Goal: Information Seeking & Learning: Check status

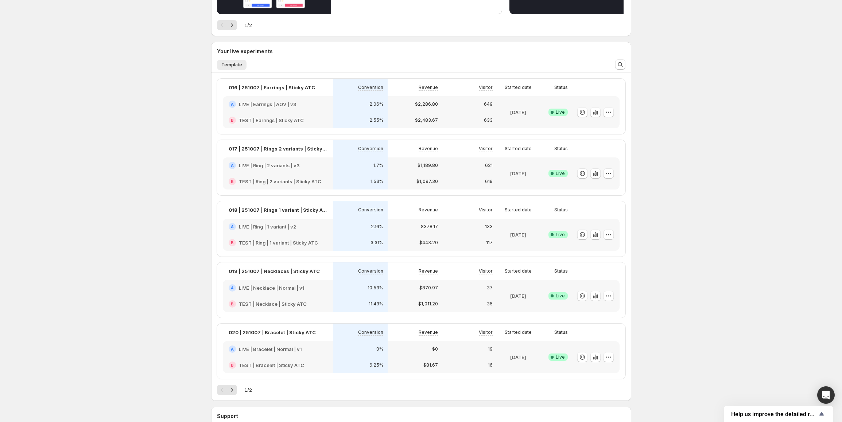
scroll to position [134, 0]
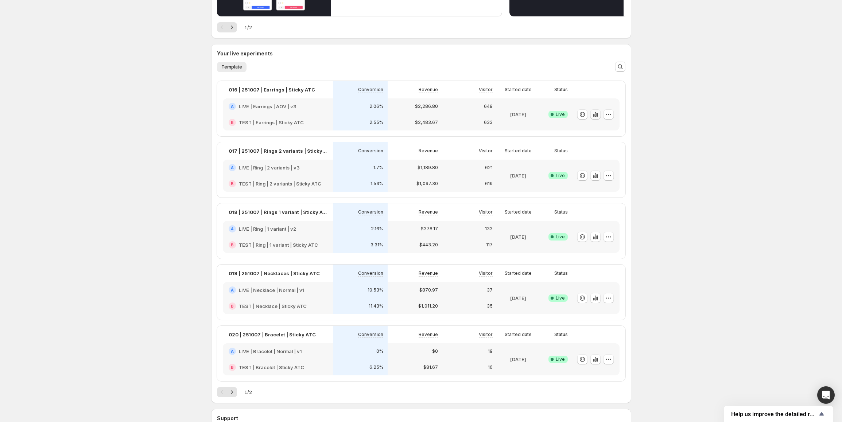
click at [595, 114] on icon "button" at bounding box center [595, 114] width 7 height 7
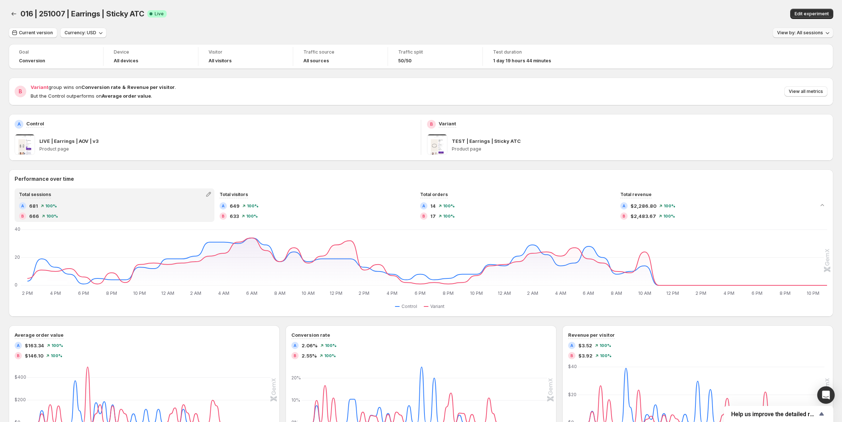
click at [817, 36] on button "View by: All sessions" at bounding box center [803, 33] width 61 height 10
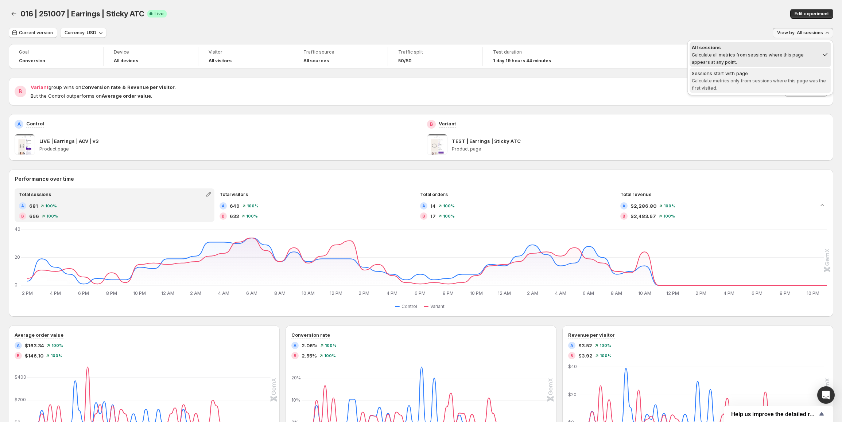
click at [731, 81] on span "Calculate metrics only from sessions where this page was the first visited." at bounding box center [759, 84] width 134 height 13
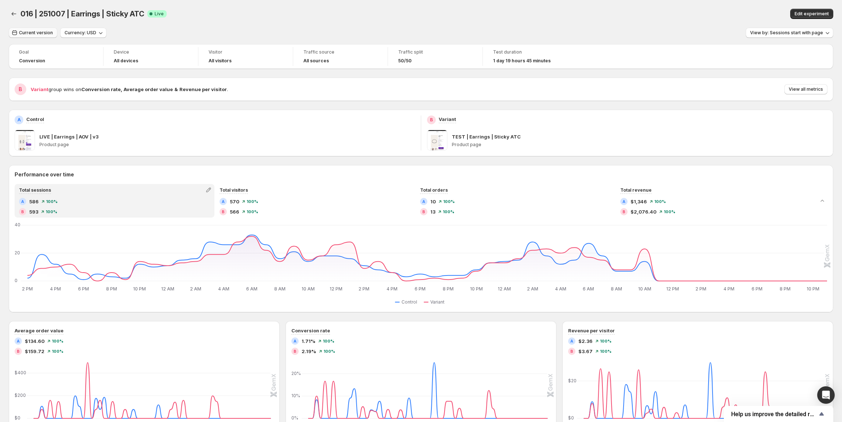
click at [53, 34] on button "Current version" at bounding box center [33, 33] width 49 height 10
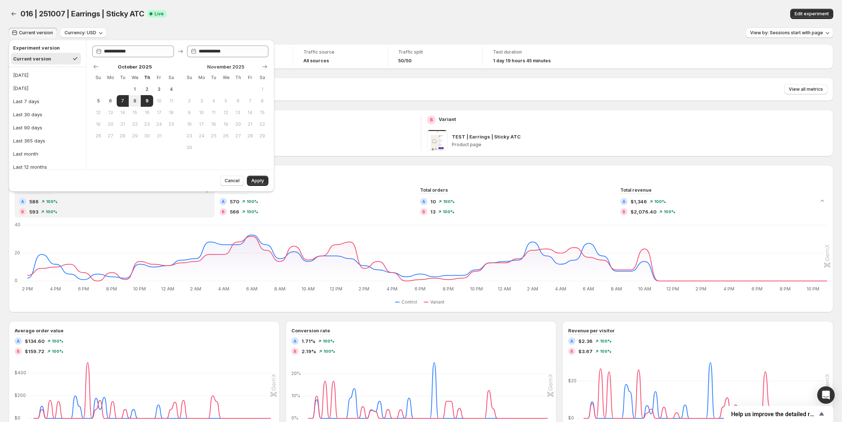
click at [53, 34] on button "Current version" at bounding box center [33, 33] width 49 height 10
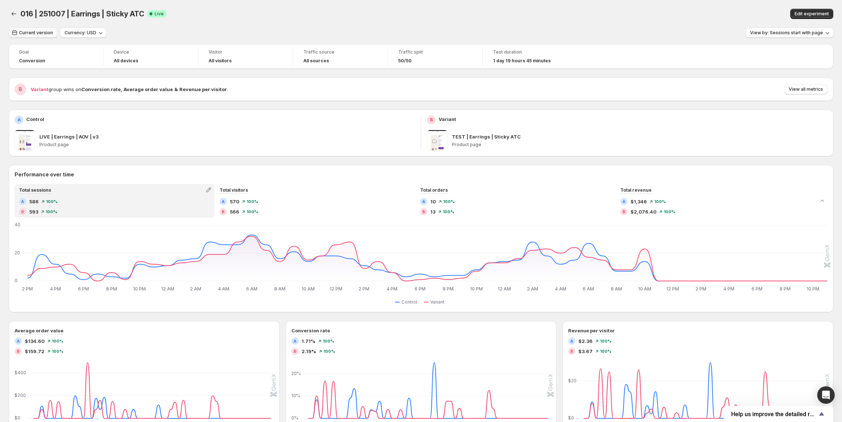
click at [39, 34] on span "Current version" at bounding box center [36, 33] width 34 height 6
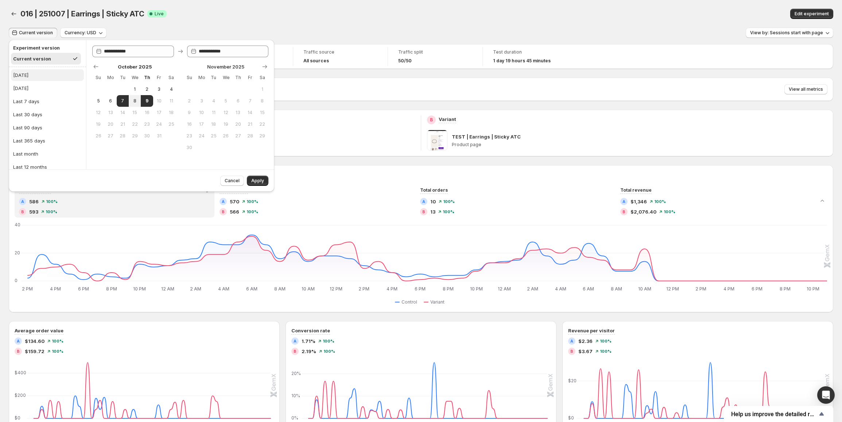
click at [37, 75] on button "[DATE]" at bounding box center [47, 75] width 73 height 12
type input "**********"
click at [260, 180] on span "Apply" at bounding box center [257, 181] width 13 height 6
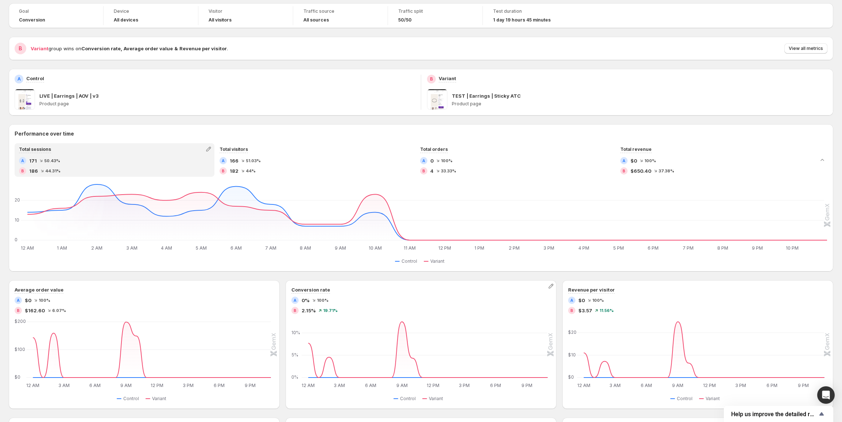
scroll to position [73, 0]
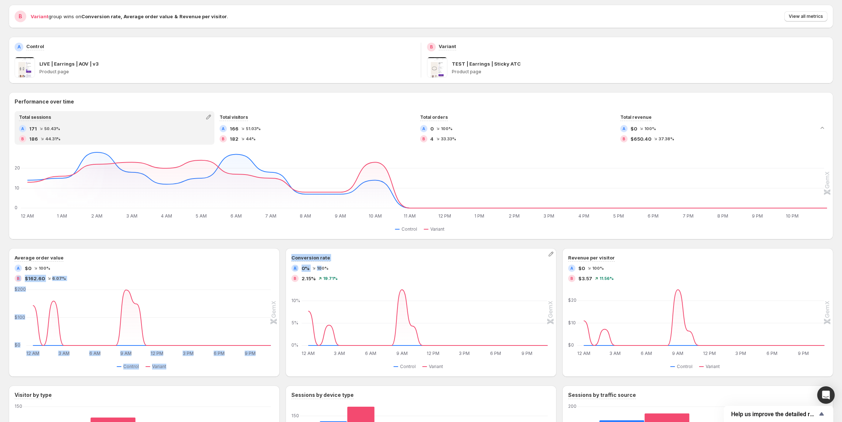
drag, startPoint x: 283, startPoint y: 263, endPoint x: 326, endPoint y: 267, distance: 43.6
click at [326, 267] on div "Average order value A $0 100% B $162.60 6.07% 12 AM 12 AM 3 AM 3 AM 6 AM 6 AM 9…" at bounding box center [421, 312] width 825 height 129
click at [279, 251] on button "button" at bounding box center [274, 254] width 10 height 10
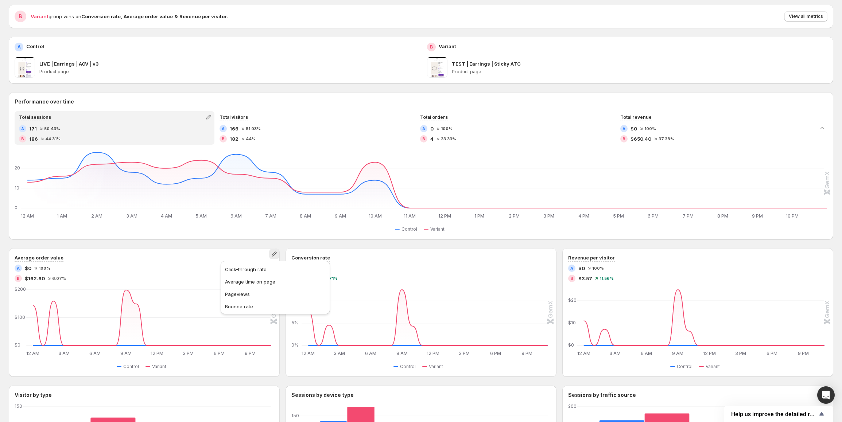
click at [283, 242] on div "Performance over time Total sessions A 171 50.43% B 186 44.31% Total visitors A…" at bounding box center [421, 310] width 825 height 437
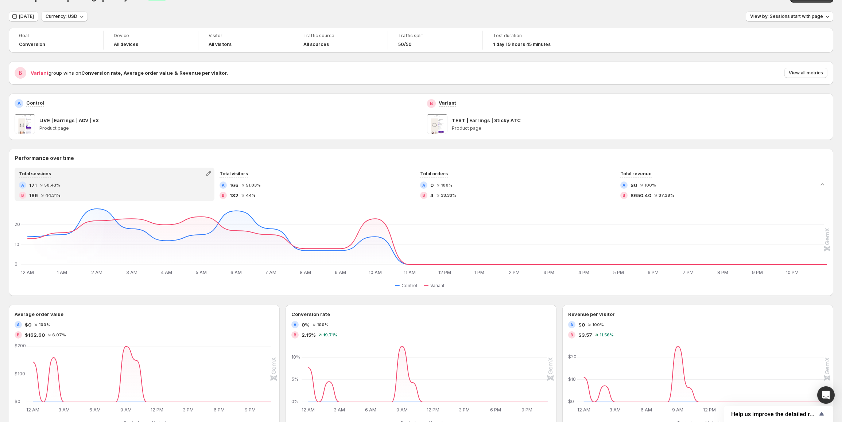
scroll to position [0, 0]
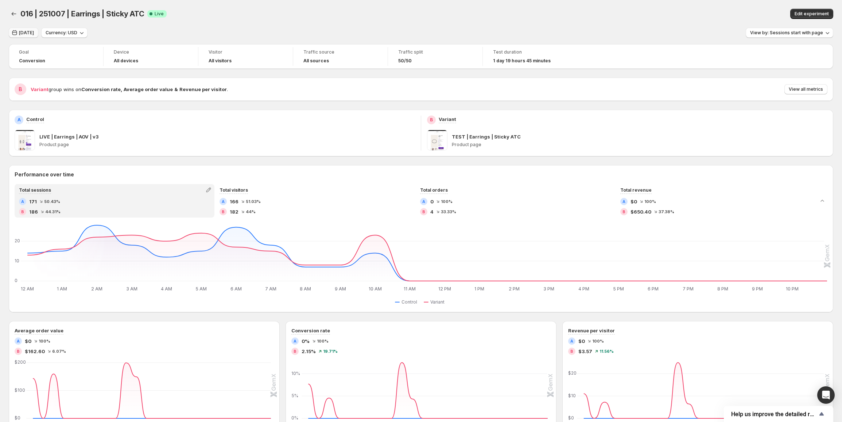
click at [30, 33] on span "[DATE]" at bounding box center [26, 33] width 15 height 6
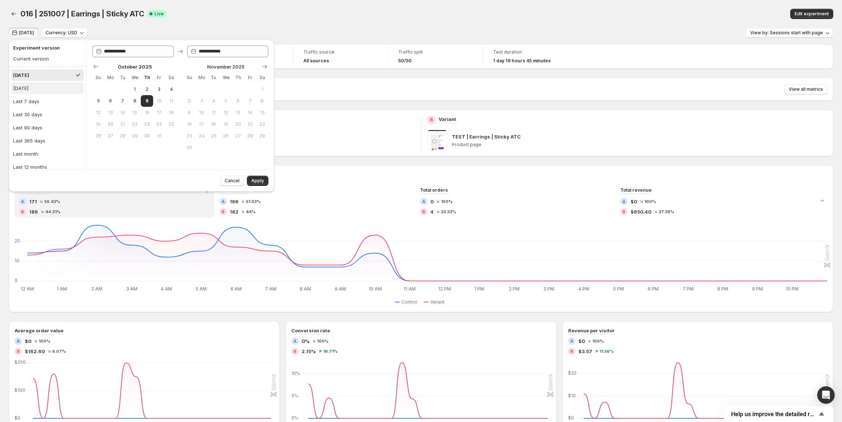
click at [28, 89] on div "[DATE]" at bounding box center [20, 88] width 15 height 7
type input "**********"
click at [263, 180] on span "Apply" at bounding box center [257, 181] width 13 height 6
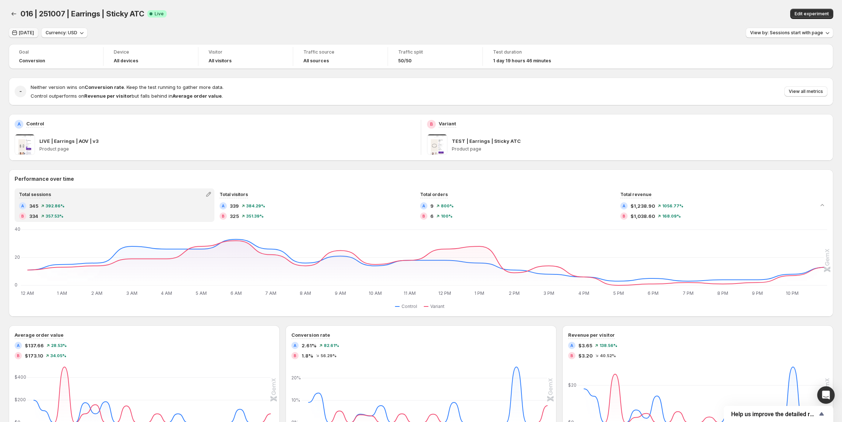
click at [34, 35] on span "[DATE]" at bounding box center [26, 33] width 15 height 6
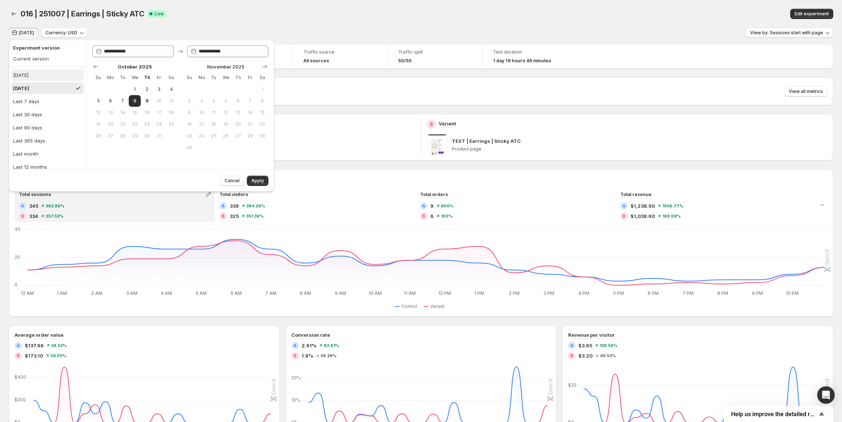
click at [27, 79] on button "[DATE]" at bounding box center [47, 75] width 73 height 12
type input "**********"
click at [261, 179] on span "Apply" at bounding box center [257, 181] width 13 height 6
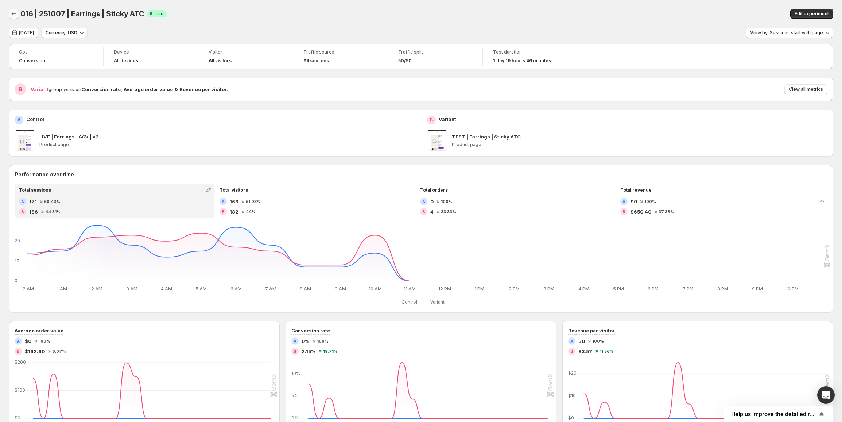
click at [15, 16] on icon "Back" at bounding box center [13, 13] width 7 height 7
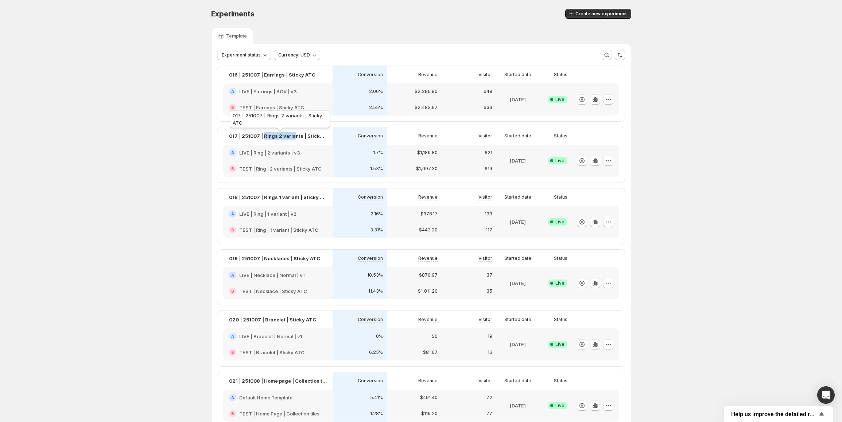
drag, startPoint x: 265, startPoint y: 138, endPoint x: 295, endPoint y: 136, distance: 29.6
click at [295, 136] on p "017 | 251007 | Rings 2 variants | Sticky ATC" at bounding box center [278, 135] width 98 height 7
click at [291, 137] on p "017 | 251007 | Rings 2 variants | Sticky ATC" at bounding box center [278, 135] width 98 height 7
click at [596, 162] on icon "button" at bounding box center [594, 160] width 1 height 5
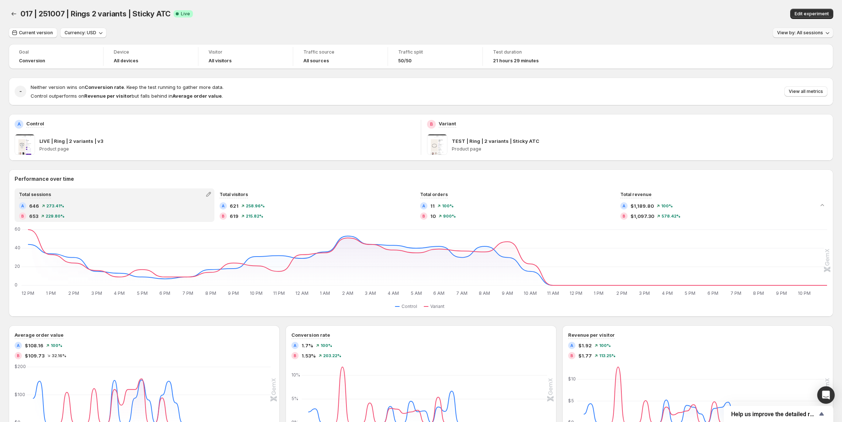
click at [799, 34] on span "View by: All sessions" at bounding box center [800, 33] width 46 height 6
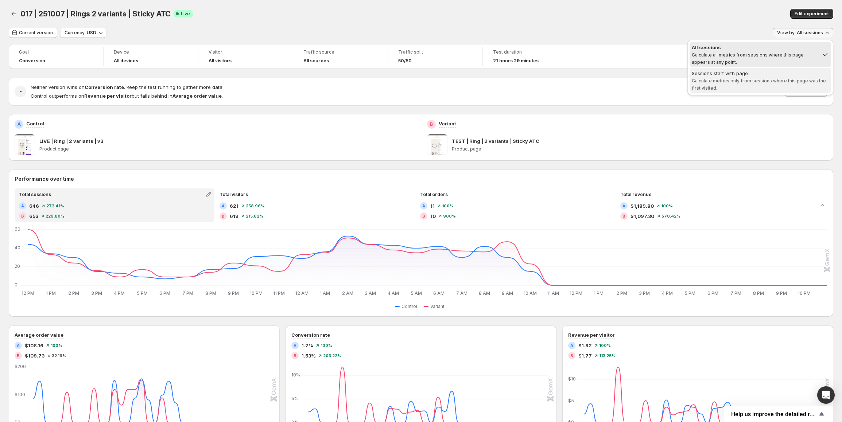
click at [718, 77] on span "Sessions start with page Calculate metrics only from sessions where this page w…" at bounding box center [760, 81] width 137 height 22
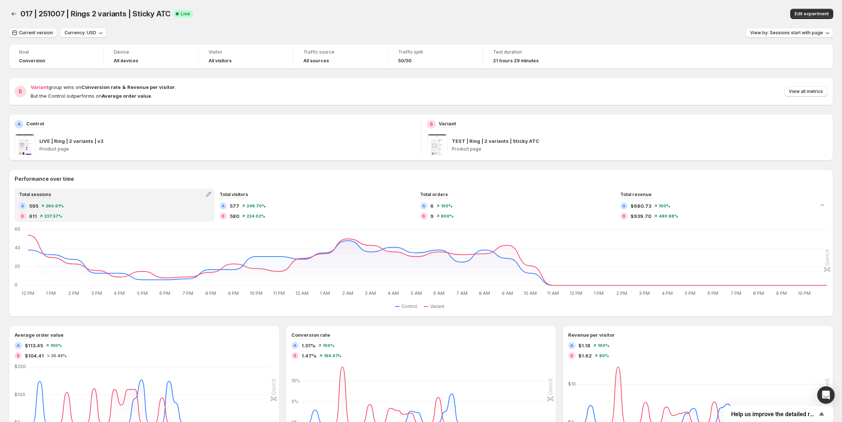
click at [34, 34] on span "Current version" at bounding box center [36, 33] width 34 height 6
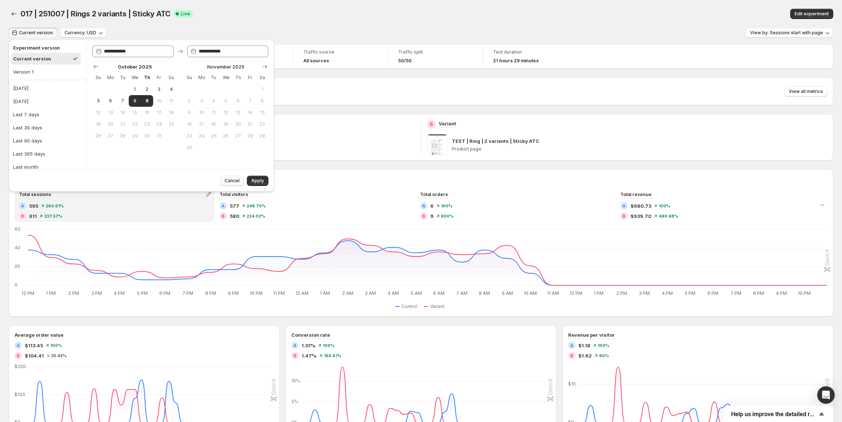
click at [230, 183] on span "Cancel" at bounding box center [232, 181] width 15 height 6
